Goal: Task Accomplishment & Management: Use online tool/utility

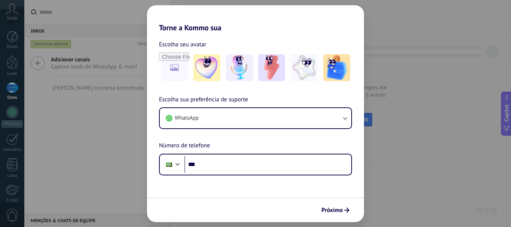
click at [393, 155] on div "Torne a Kommo sua Escolha seu avatar Escolha sua preferência de suporte WhatsAp…" at bounding box center [255, 113] width 511 height 227
click at [398, 82] on div "Torne a Kommo sua Escolha seu avatar Escolha sua preferência de suporte WhatsAp…" at bounding box center [255, 113] width 511 height 227
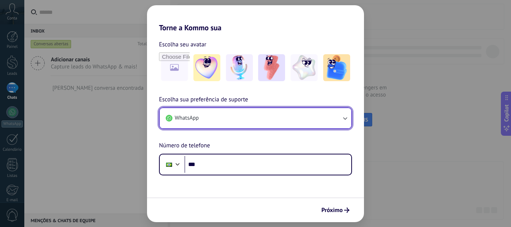
click at [210, 115] on button "WhatsApp" at bounding box center [256, 118] width 192 height 20
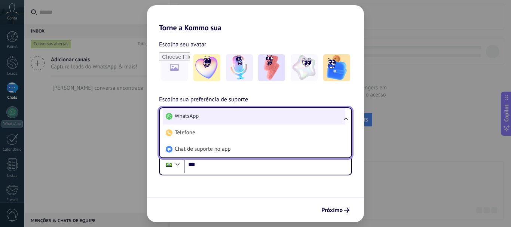
click at [220, 115] on li "WhatsApp" at bounding box center [254, 116] width 183 height 16
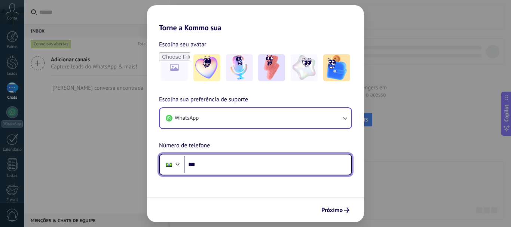
click at [217, 164] on input "***" at bounding box center [267, 164] width 167 height 17
type input "**********"
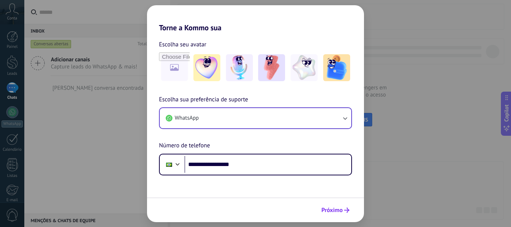
click at [343, 208] on span "Próximo" at bounding box center [335, 210] width 28 height 5
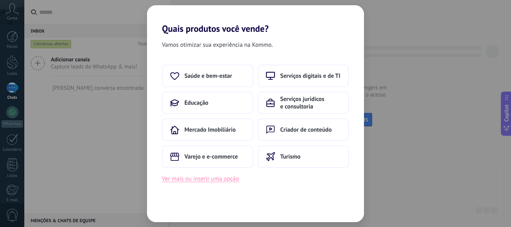
click at [202, 180] on button "Ver mais ou inserir uma opção" at bounding box center [200, 179] width 77 height 10
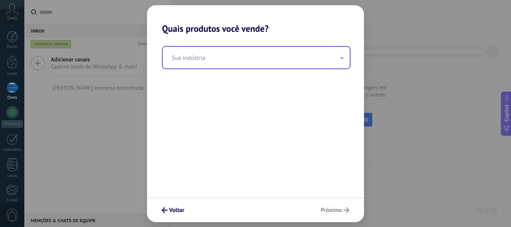
click at [231, 61] on input "text" at bounding box center [256, 58] width 187 height 22
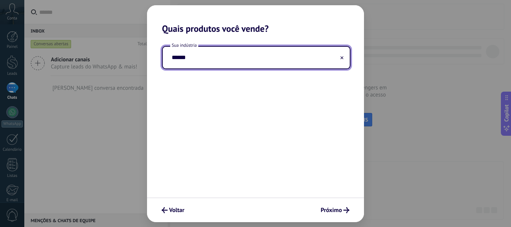
click at [209, 56] on input "******" at bounding box center [256, 58] width 187 height 22
type input "*"
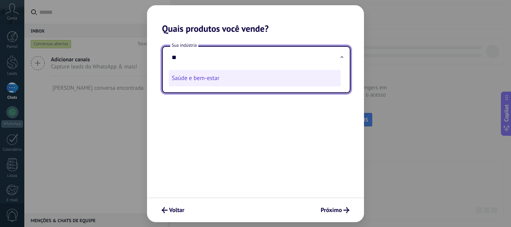
click at [212, 80] on li "Saúde e bem-estar" at bounding box center [255, 78] width 172 height 16
type input "**********"
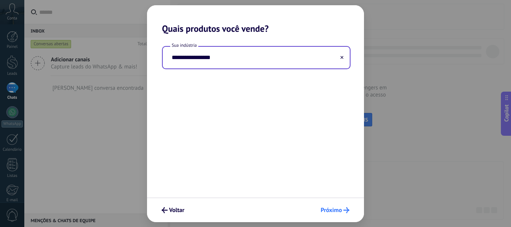
click at [340, 211] on span "Próximo" at bounding box center [331, 210] width 21 height 5
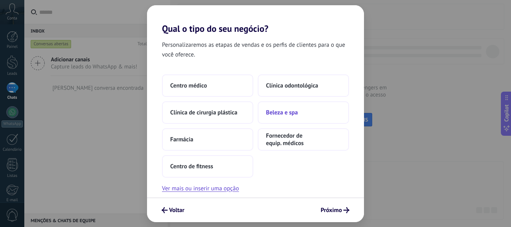
click at [290, 112] on span "Beleza e spa" at bounding box center [282, 112] width 32 height 7
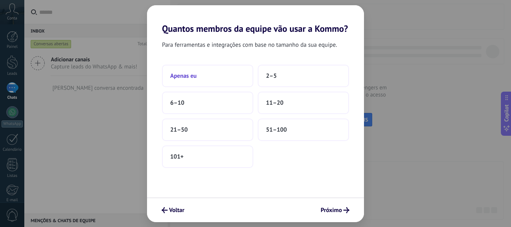
click at [226, 76] on button "Apenas eu" at bounding box center [207, 76] width 91 height 22
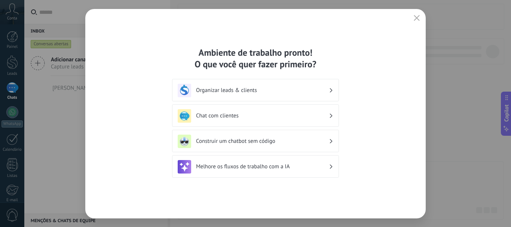
click at [258, 115] on h3 "Chat com clientes" at bounding box center [262, 115] width 133 height 7
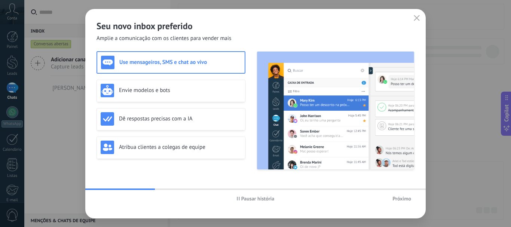
click at [399, 195] on button "Próximo" at bounding box center [401, 198] width 25 height 11
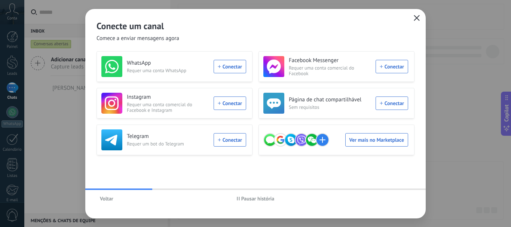
click at [415, 18] on icon "button" at bounding box center [417, 18] width 6 height 6
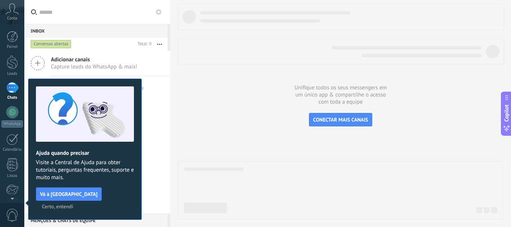
click at [73, 204] on span "Certo, entendi" at bounding box center [57, 206] width 31 height 5
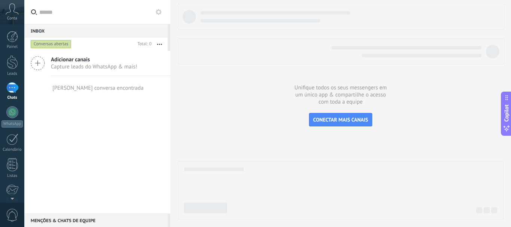
click at [11, 14] on icon at bounding box center [12, 8] width 13 height 11
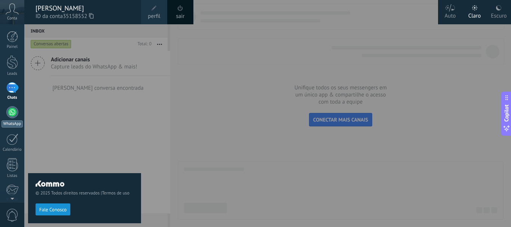
click at [13, 107] on div "Painel Leads Chats WhatsApp Clientes" at bounding box center [12, 159] width 24 height 256
click at [13, 111] on div at bounding box center [12, 112] width 12 height 12
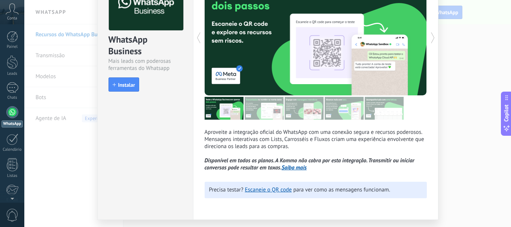
scroll to position [75, 0]
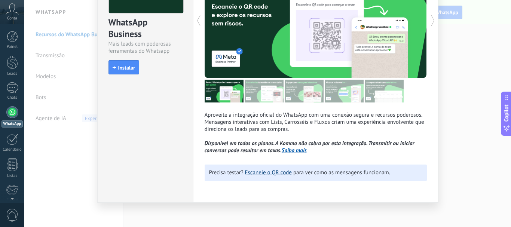
click at [289, 170] on link "Escaneie o QR code" at bounding box center [268, 172] width 47 height 7
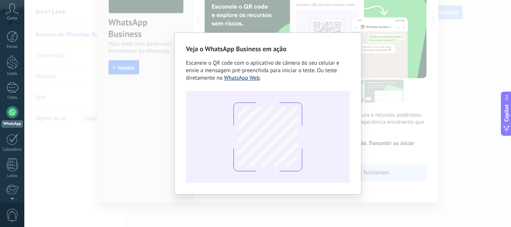
click at [243, 80] on link "WhatsApp Web" at bounding box center [242, 77] width 36 height 7
click at [235, 77] on link "WhatsApp Web" at bounding box center [242, 77] width 36 height 7
click at [255, 80] on link "WhatsApp Web" at bounding box center [242, 77] width 36 height 7
click at [149, 96] on div "Veja o WhatsApp Business em ação Escaneie o QR code com o aplicativo de câmera …" at bounding box center [267, 113] width 487 height 227
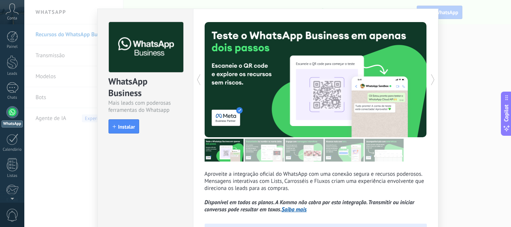
scroll to position [4, 0]
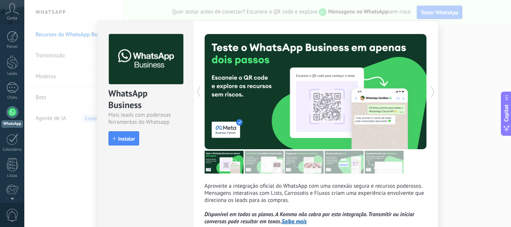
click at [340, 88] on div at bounding box center [371, 91] width 111 height 115
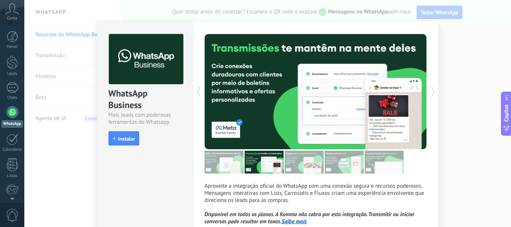
click at [350, 93] on div at bounding box center [371, 91] width 111 height 115
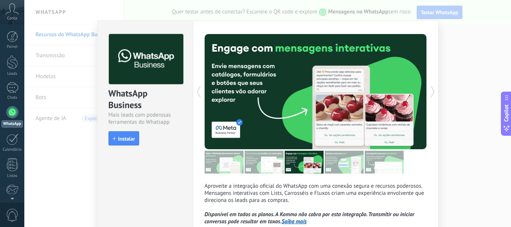
click at [350, 93] on div at bounding box center [371, 91] width 111 height 115
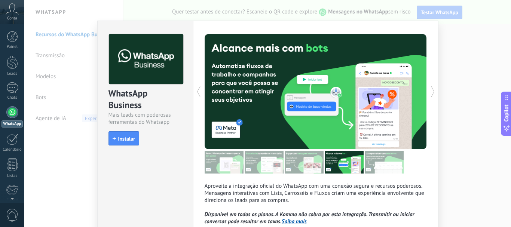
click at [350, 93] on div at bounding box center [371, 91] width 111 height 115
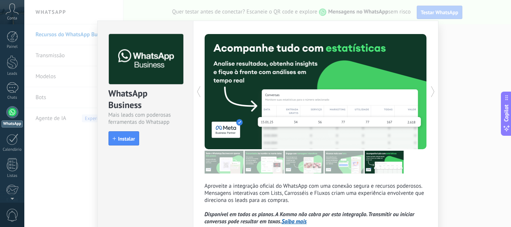
click at [350, 93] on div at bounding box center [371, 91] width 111 height 115
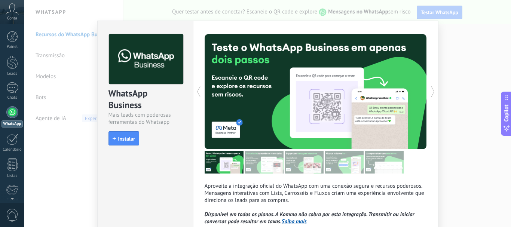
click at [350, 93] on div at bounding box center [371, 91] width 111 height 115
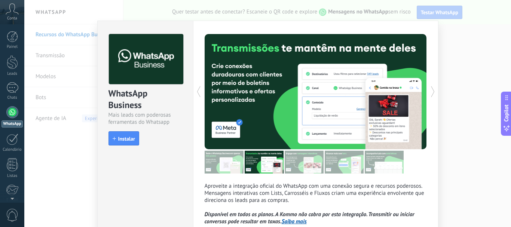
click at [350, 93] on div at bounding box center [371, 91] width 111 height 115
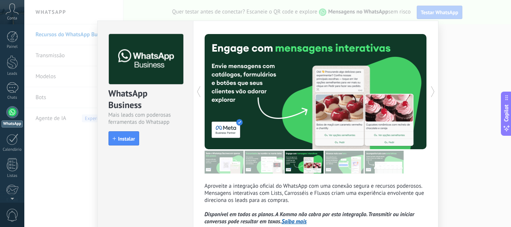
click at [350, 93] on div at bounding box center [371, 91] width 111 height 115
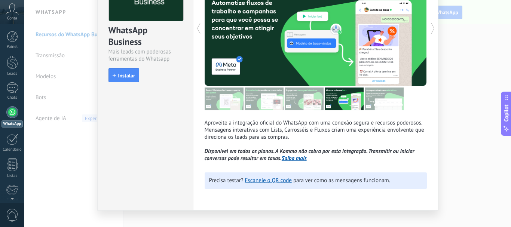
scroll to position [79, 0]
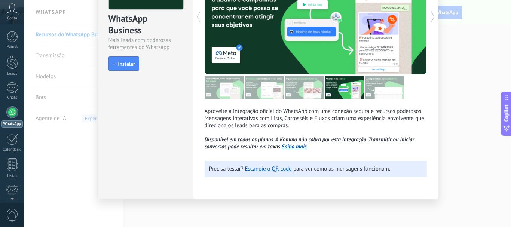
click at [287, 147] on link "Saiba mais" at bounding box center [294, 146] width 25 height 7
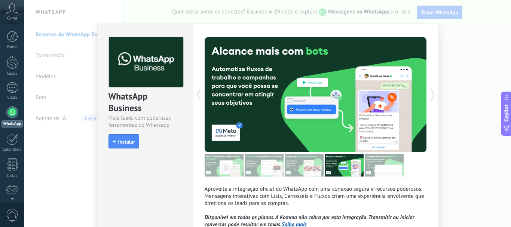
scroll to position [0, 0]
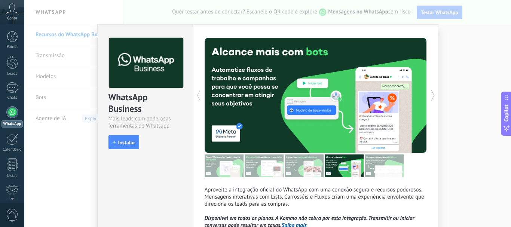
click at [457, 70] on div "WhatsApp Business Mais leads com poderosas ferramentas do Whatsapp install Inst…" at bounding box center [267, 113] width 487 height 227
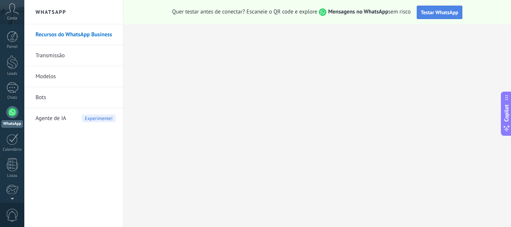
click at [438, 10] on span "Testar WhatsApp" at bounding box center [439, 12] width 37 height 7
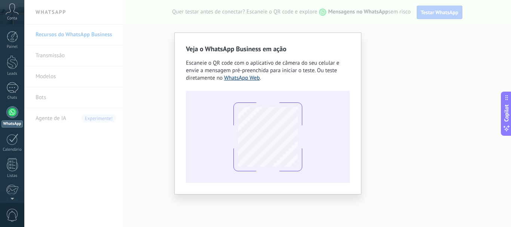
click at [236, 79] on link "WhatsApp Web" at bounding box center [242, 77] width 36 height 7
